Goal: Contribute content

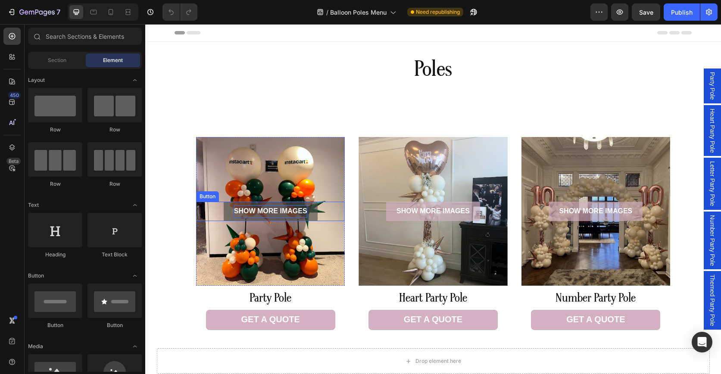
click at [287, 209] on p "SHOW MORE IMAGES" at bounding box center [270, 211] width 73 height 13
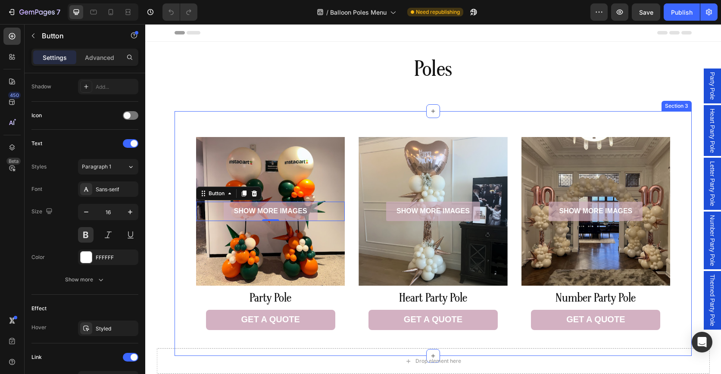
click at [651, 117] on div "SHOW MORE IMAGES Button 0 Hero Banner Party Pole Heading GET A QUOTE Button SHO…" at bounding box center [433, 233] width 517 height 245
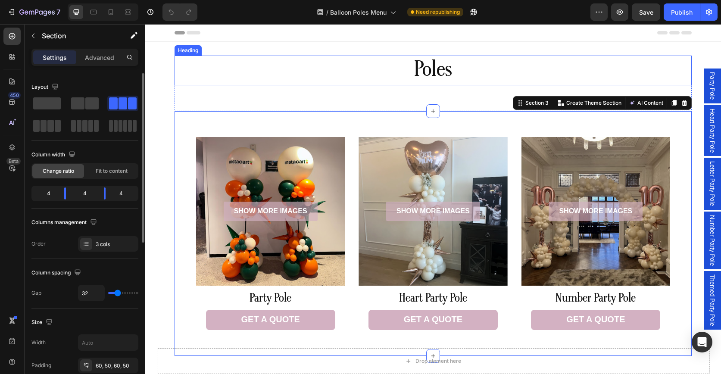
click at [471, 64] on h2 "Poles" at bounding box center [433, 71] width 517 height 30
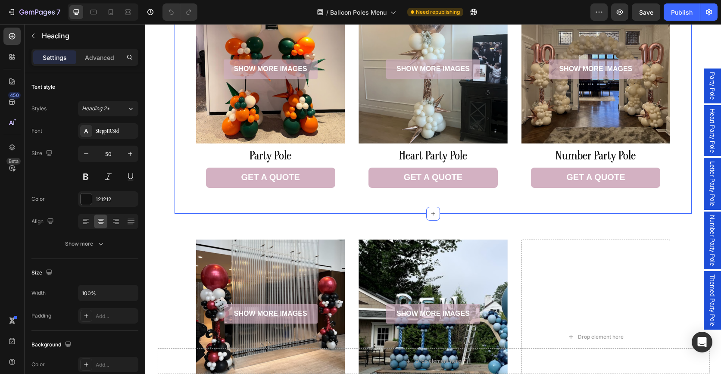
scroll to position [143, 0]
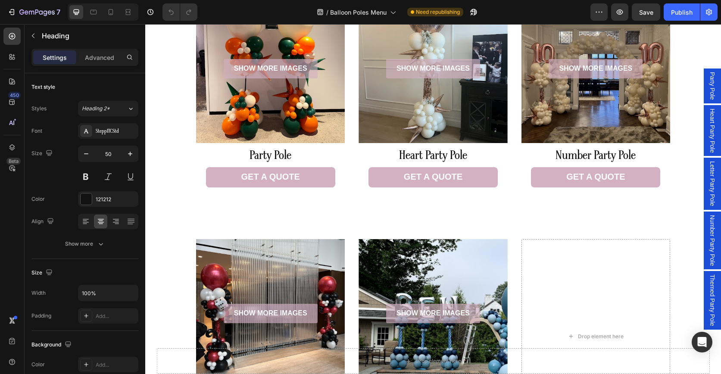
click at [708, 81] on span "Party Pole" at bounding box center [712, 86] width 9 height 28
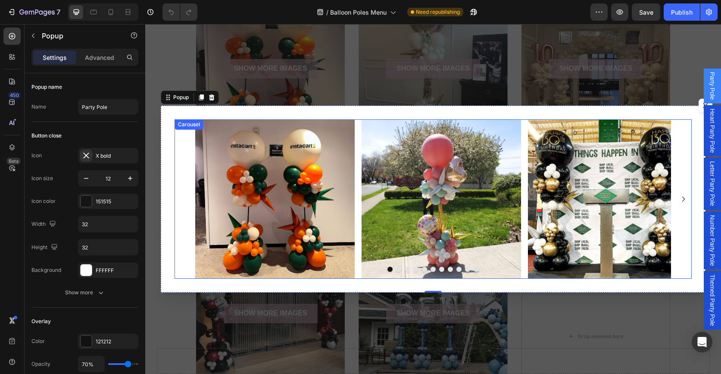
click at [405, 269] on button "Dot" at bounding box center [407, 269] width 5 height 5
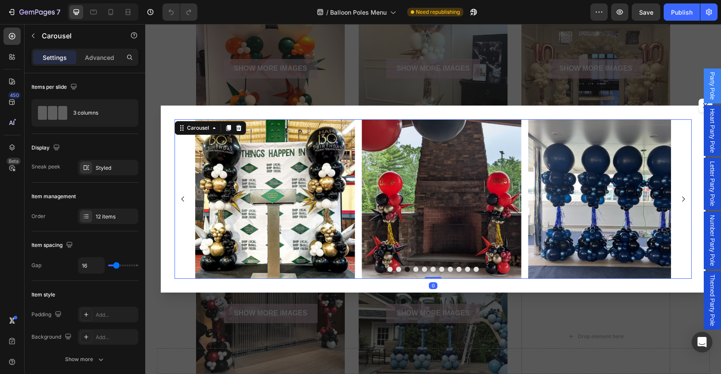
click at [406, 269] on button "Dot" at bounding box center [407, 269] width 5 height 5
click at [415, 269] on button "Dot" at bounding box center [415, 269] width 5 height 5
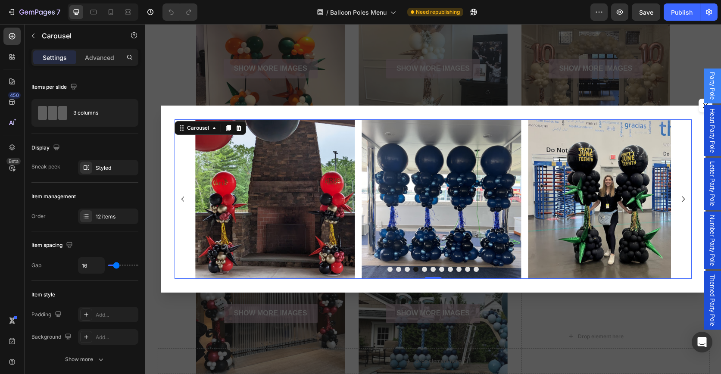
click at [423, 270] on button "Dot" at bounding box center [424, 269] width 5 height 5
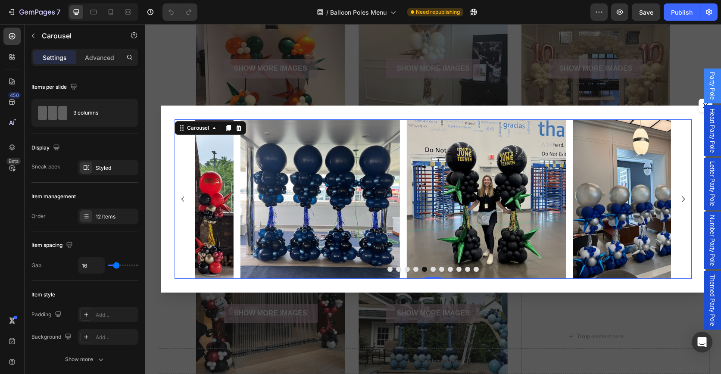
click at [431, 269] on button "Dot" at bounding box center [433, 269] width 5 height 5
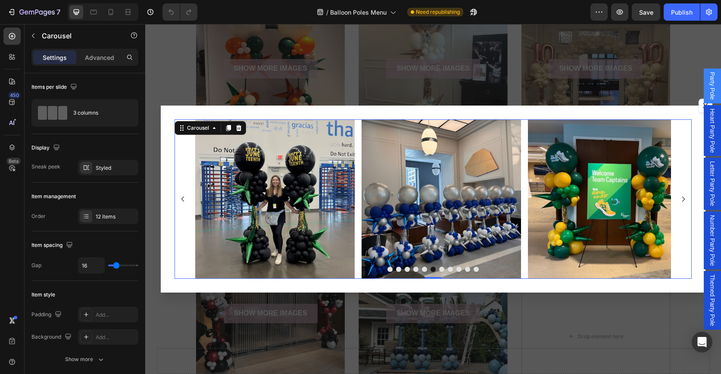
click at [439, 268] on button "Dot" at bounding box center [441, 269] width 5 height 5
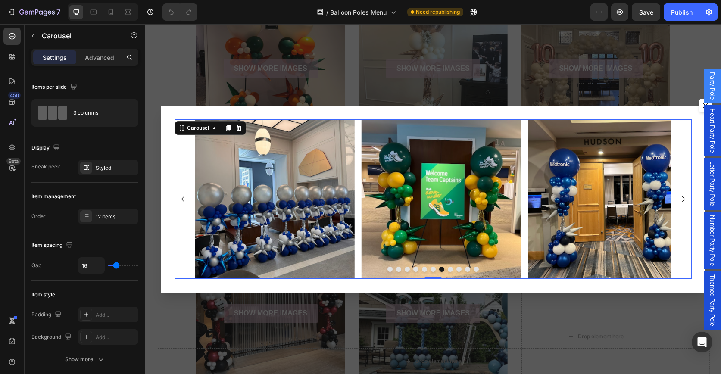
click at [450, 270] on button "Dot" at bounding box center [450, 269] width 5 height 5
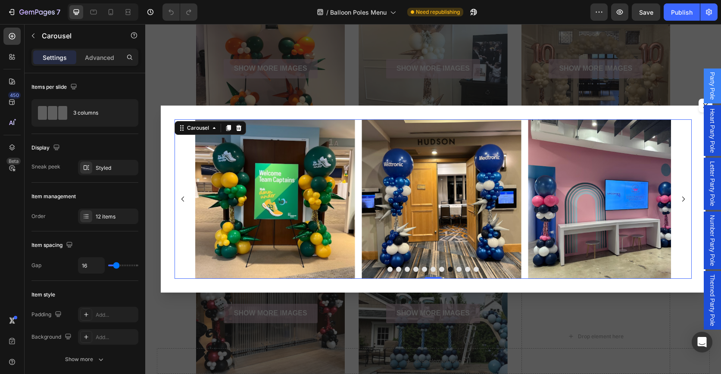
click at [457, 270] on button "Dot" at bounding box center [459, 269] width 5 height 5
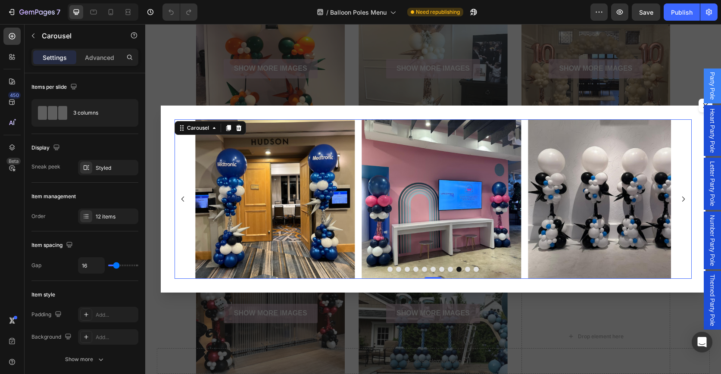
click at [466, 269] on button "Dot" at bounding box center [467, 269] width 5 height 5
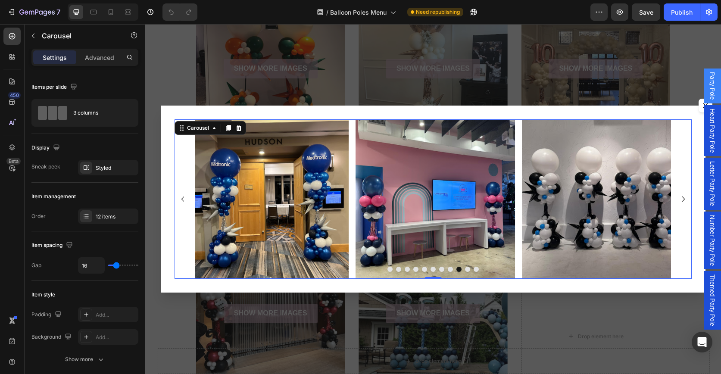
click at [474, 271] on button "Dot" at bounding box center [476, 269] width 5 height 5
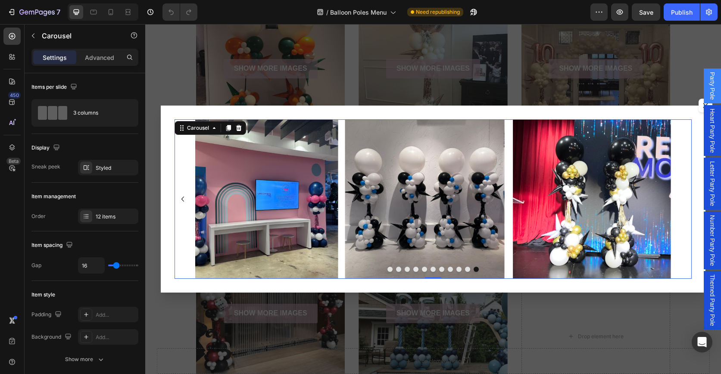
click at [679, 48] on div "Backdrop" at bounding box center [433, 199] width 576 height 350
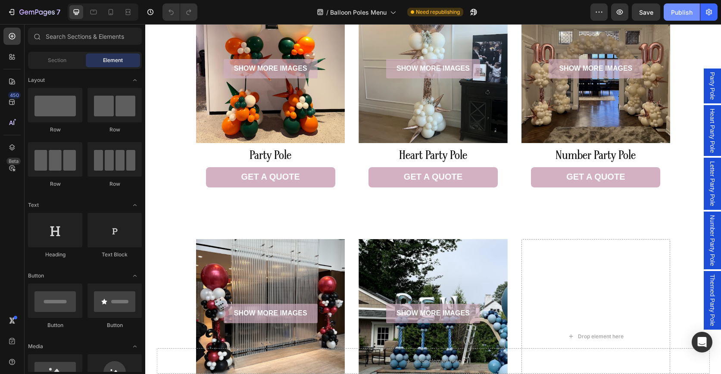
click at [679, 10] on div "Publish" at bounding box center [682, 12] width 22 height 9
click at [622, 13] on icon "button" at bounding box center [620, 12] width 9 height 9
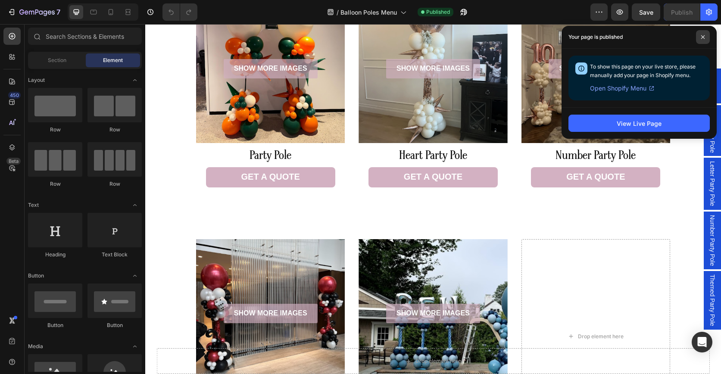
click at [703, 35] on icon at bounding box center [703, 37] width 4 height 4
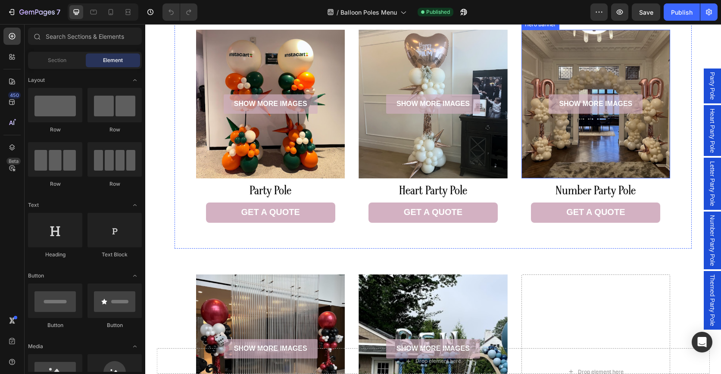
scroll to position [122, 0]
